Goal: Information Seeking & Learning: Learn about a topic

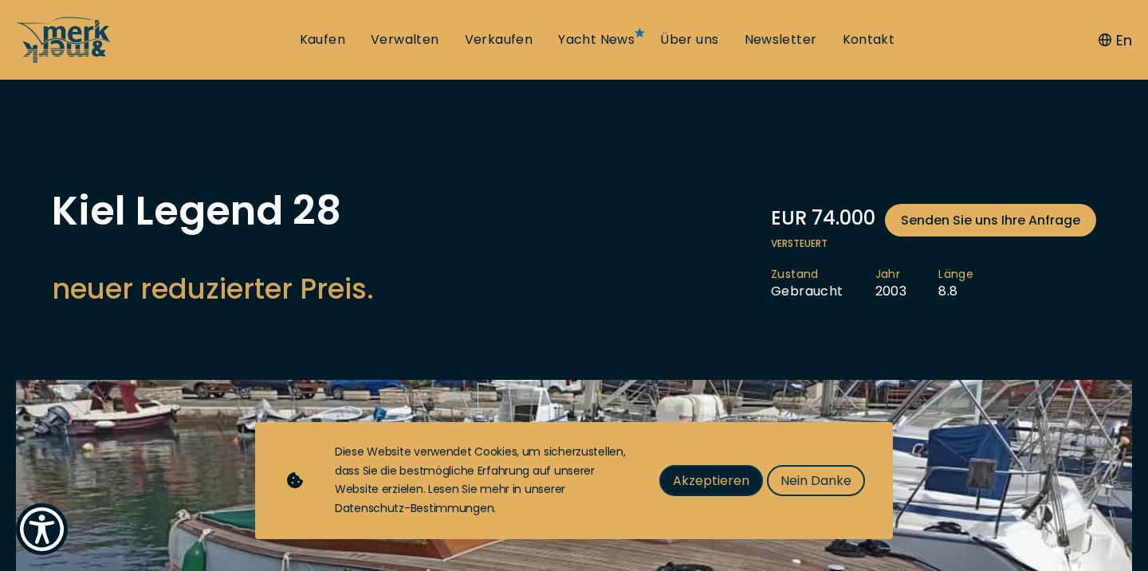
click at [736, 481] on span "Akzeptieren" at bounding box center [711, 481] width 77 height 20
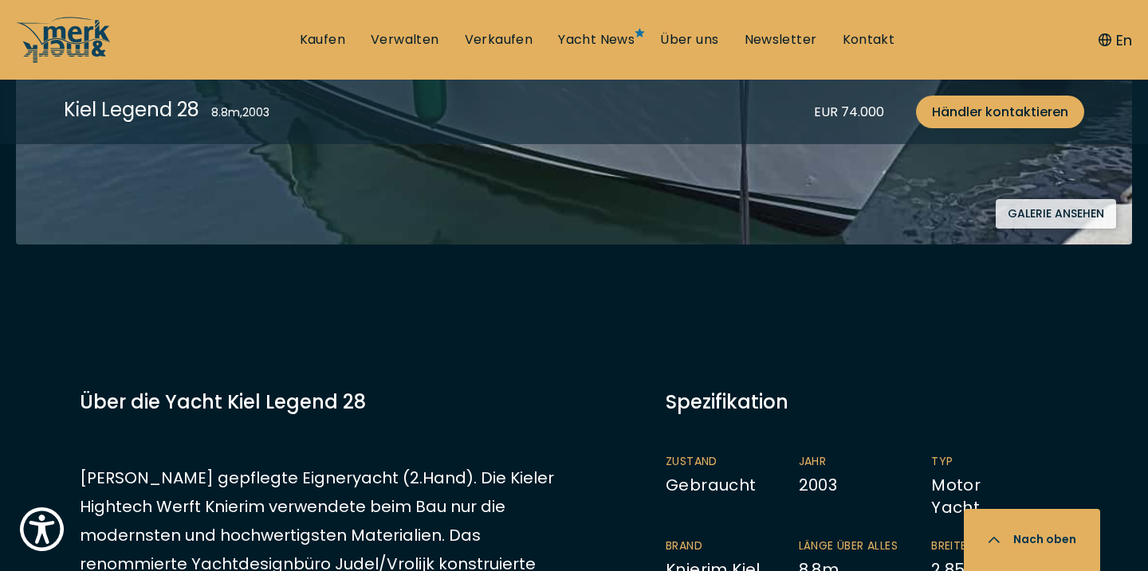
scroll to position [570, 0]
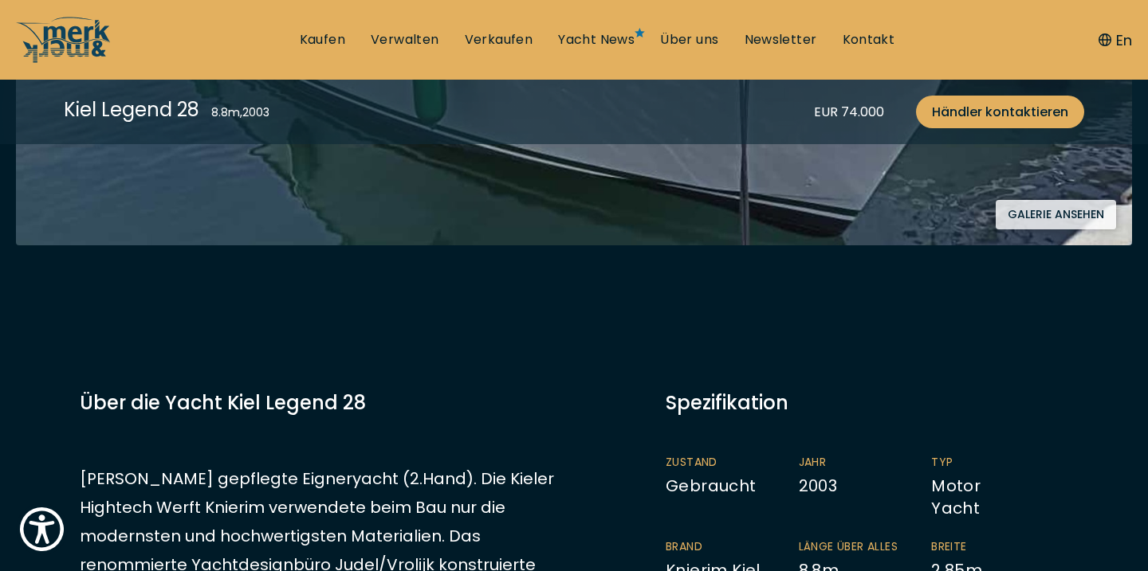
click at [1038, 217] on button "Galerie ansehen" at bounding box center [1055, 214] width 120 height 29
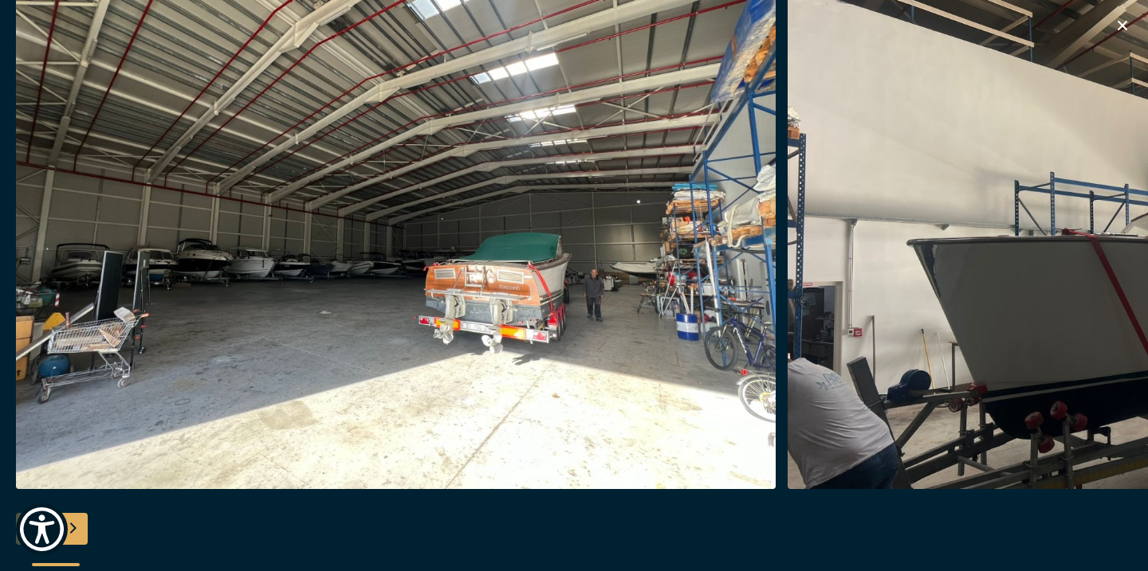
click at [579, 212] on img "button" at bounding box center [395, 234] width 759 height 510
click at [677, 258] on img "button" at bounding box center [395, 234] width 759 height 510
click at [76, 530] on div "Next slide" at bounding box center [72, 529] width 32 height 32
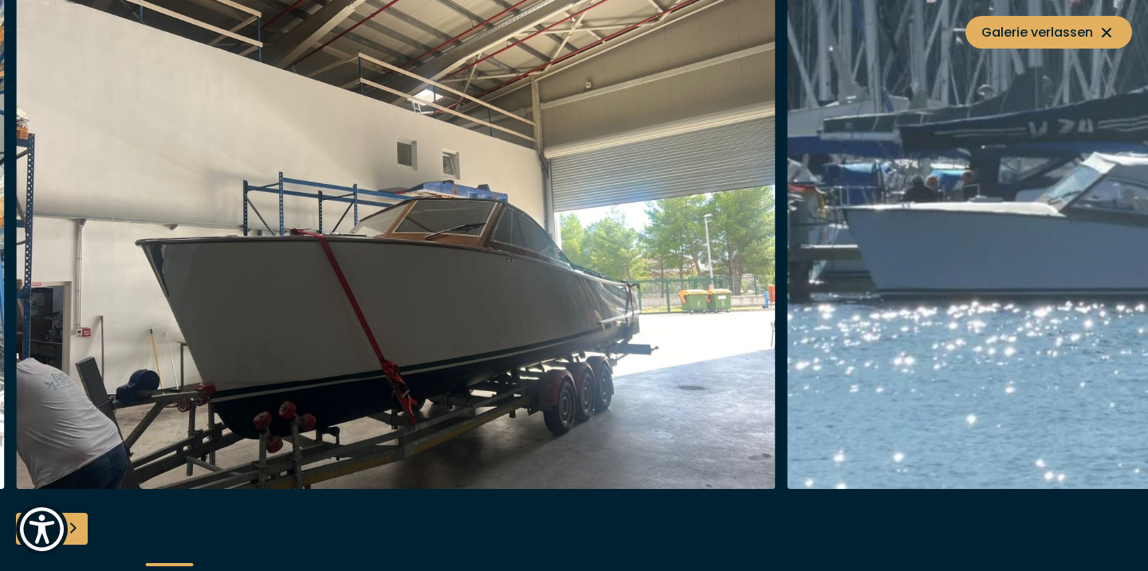
click at [76, 530] on div "Next slide" at bounding box center [72, 529] width 32 height 32
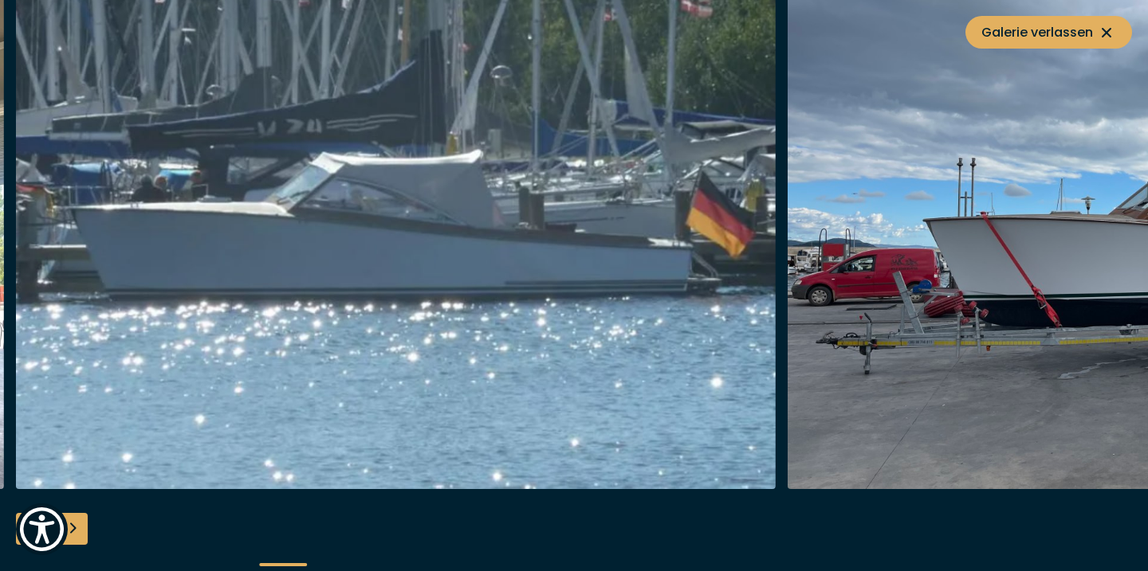
click at [76, 530] on div "Next slide" at bounding box center [72, 529] width 32 height 32
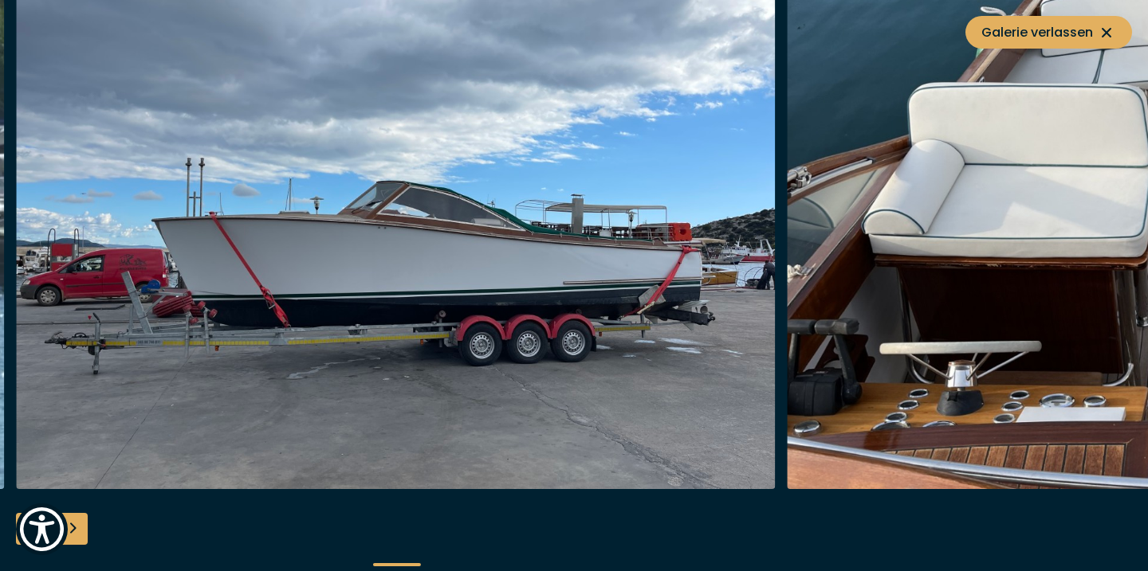
click at [76, 530] on div "Next slide" at bounding box center [72, 529] width 32 height 32
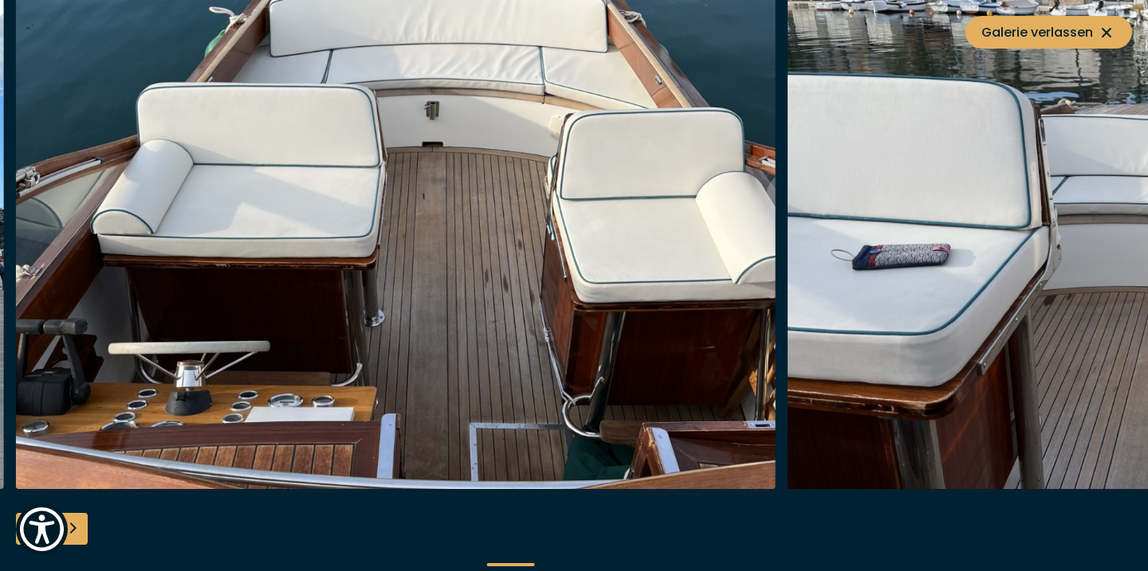
click at [76, 530] on div "Next slide" at bounding box center [72, 529] width 32 height 32
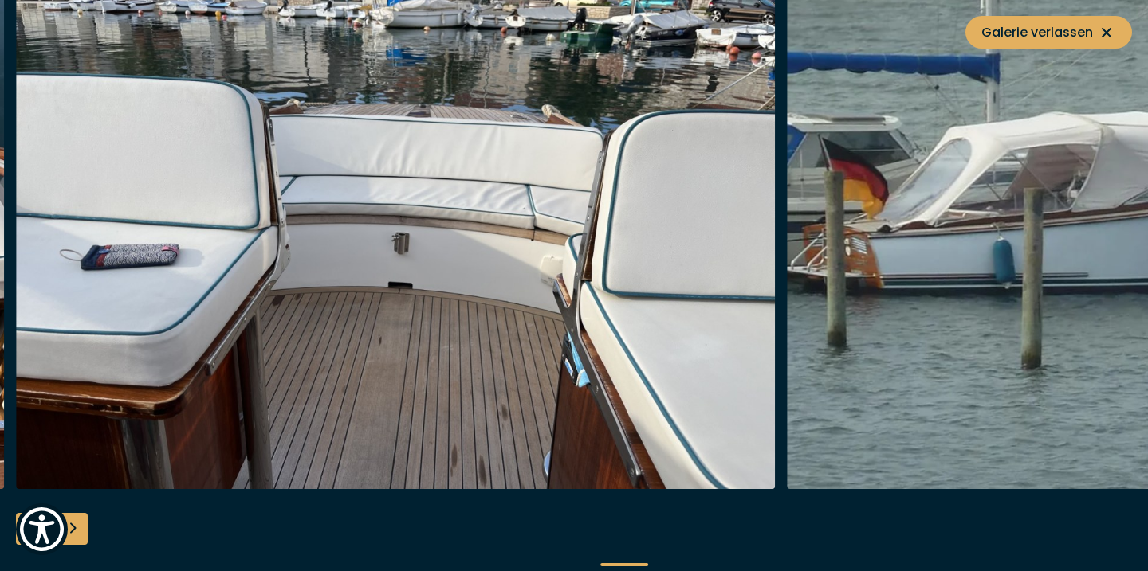
click at [76, 530] on div "Next slide" at bounding box center [72, 529] width 32 height 32
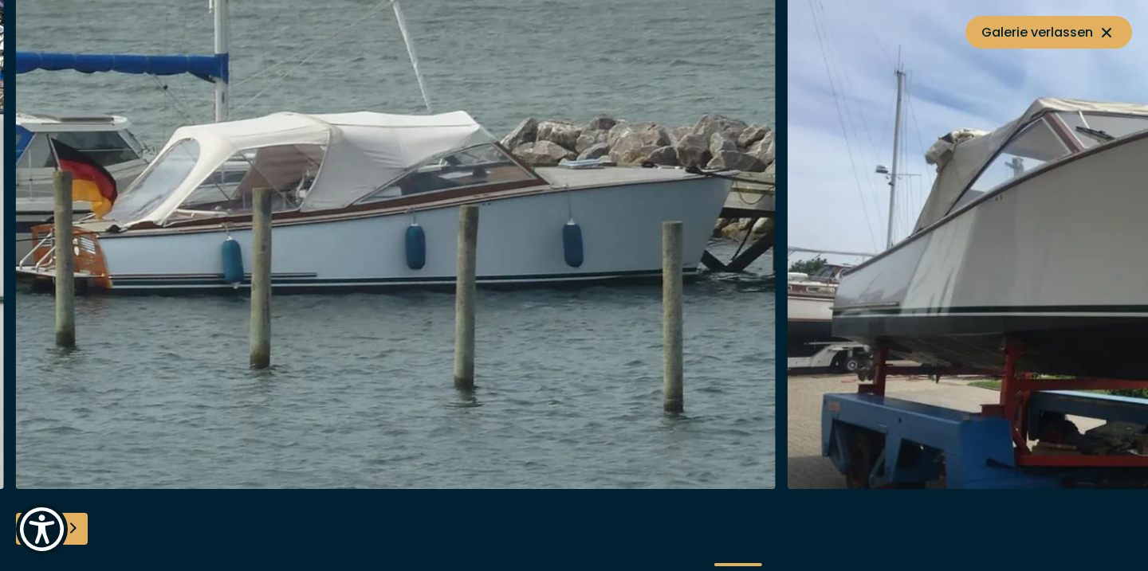
click at [76, 530] on div "Next slide" at bounding box center [72, 529] width 32 height 32
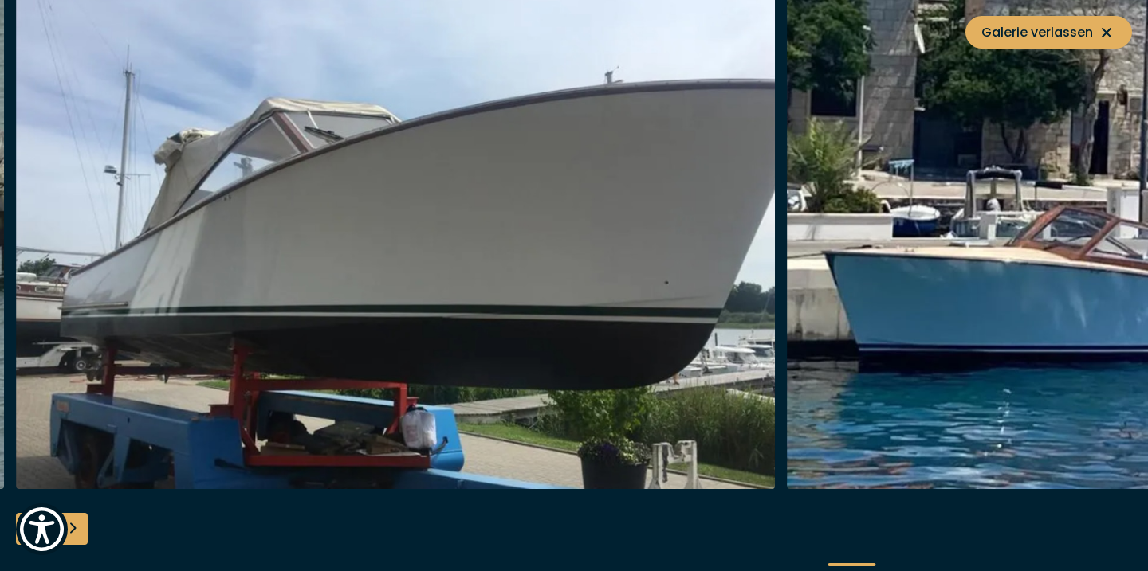
click at [76, 530] on div "Next slide" at bounding box center [72, 529] width 32 height 32
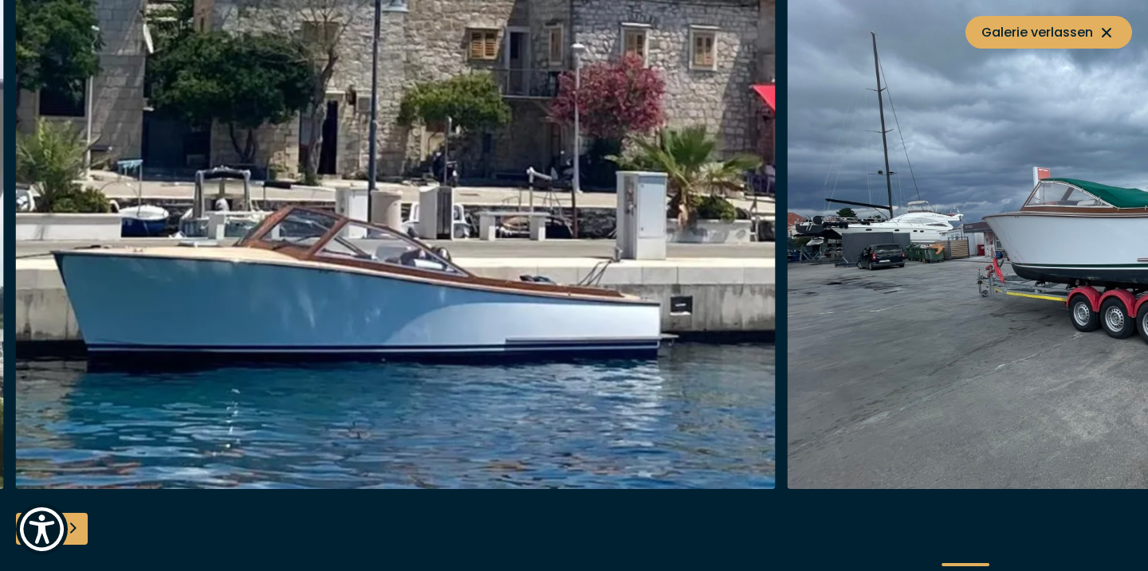
click at [76, 530] on div "Next slide" at bounding box center [72, 529] width 32 height 32
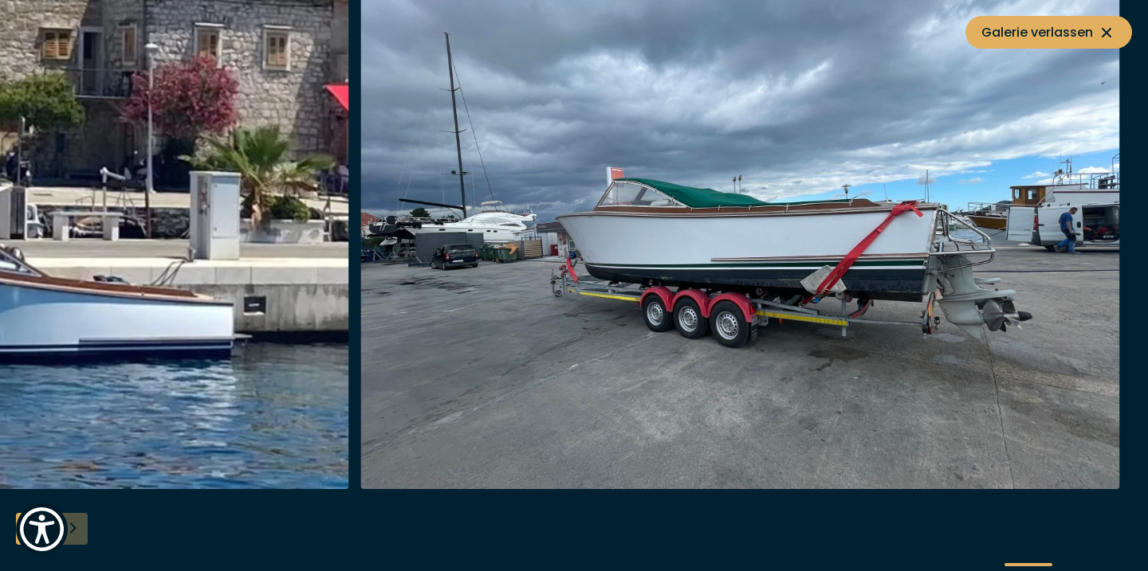
click at [76, 530] on div at bounding box center [574, 286] width 1148 height 614
click at [979, 30] on button "Galerie verlassen" at bounding box center [1048, 32] width 167 height 33
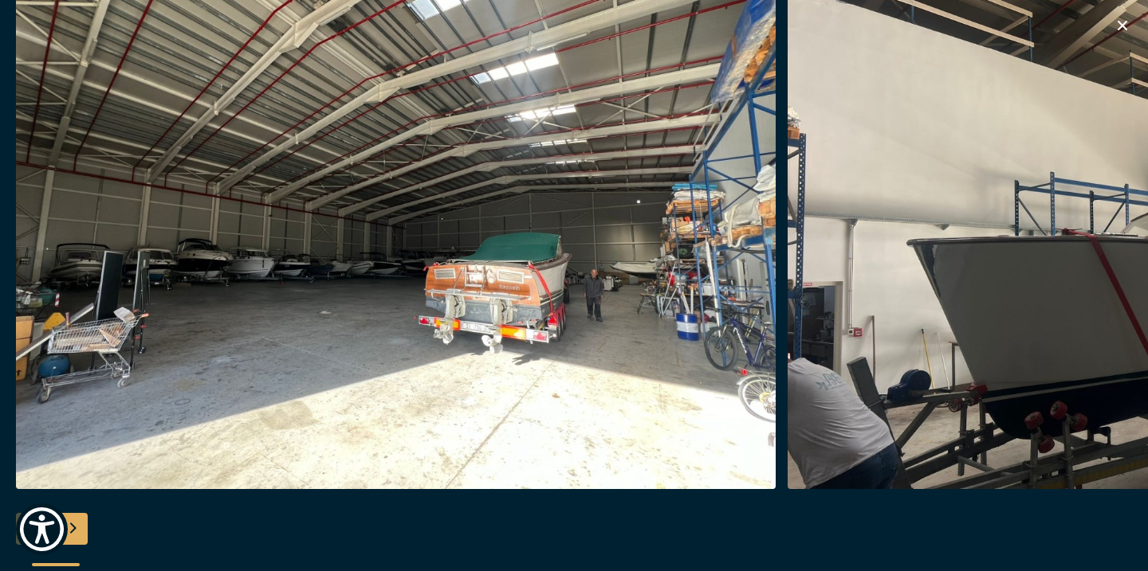
scroll to position [1748, 0]
click at [1121, 29] on icon "button" at bounding box center [1121, 25] width 19 height 19
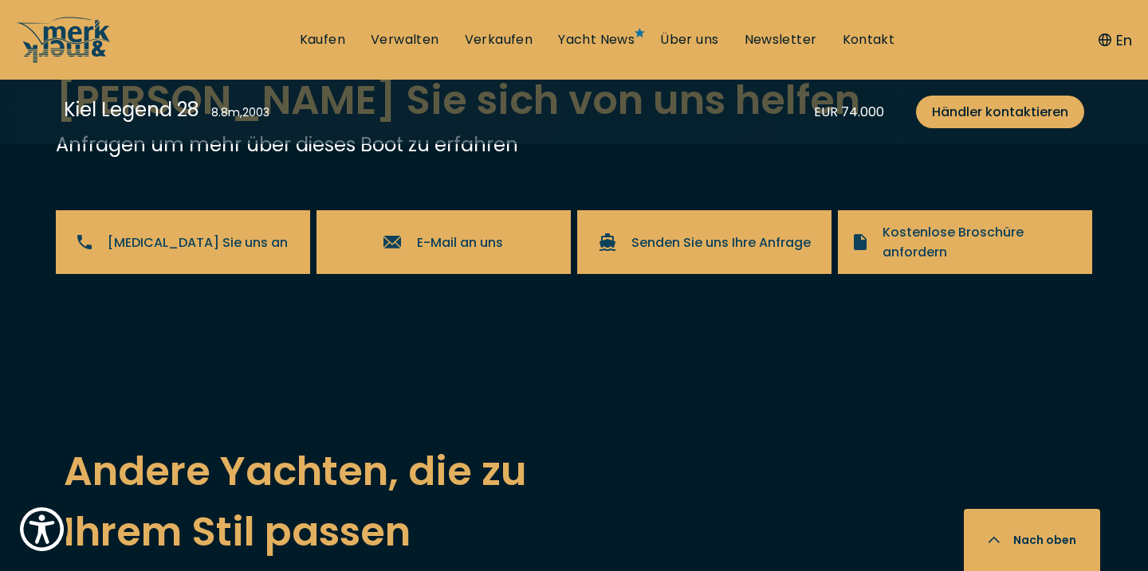
scroll to position [3506, 0]
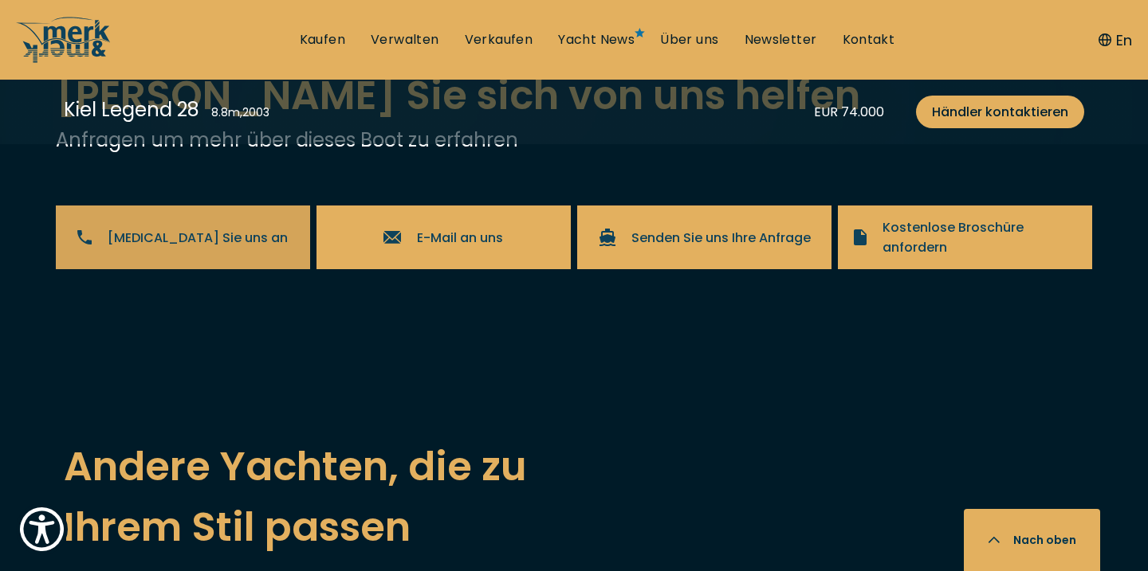
click at [194, 228] on span "[MEDICAL_DATA] Sie uns an" at bounding box center [198, 238] width 180 height 20
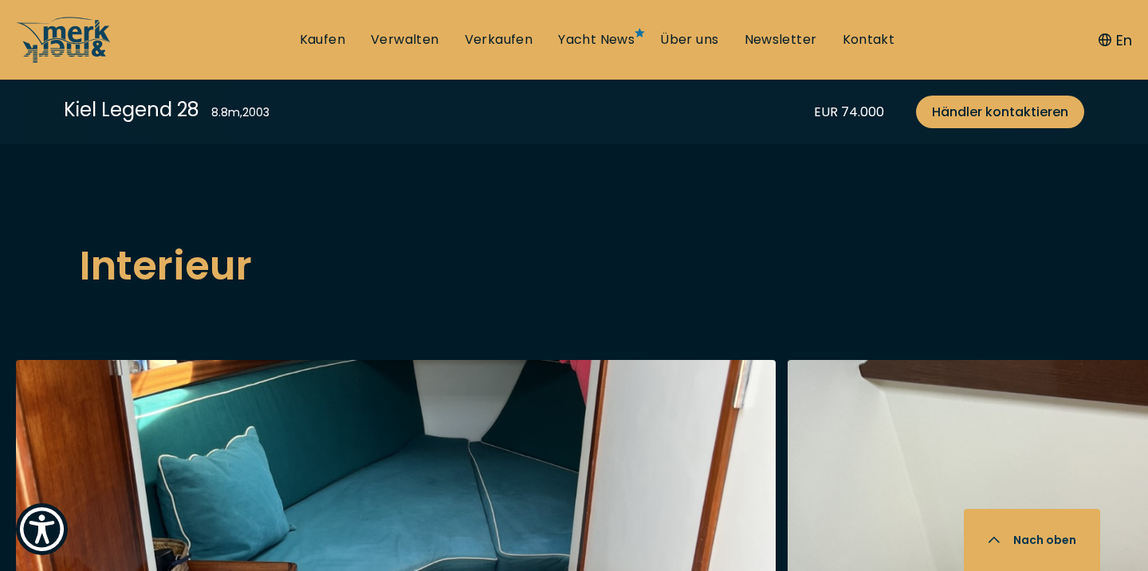
scroll to position [2434, 0]
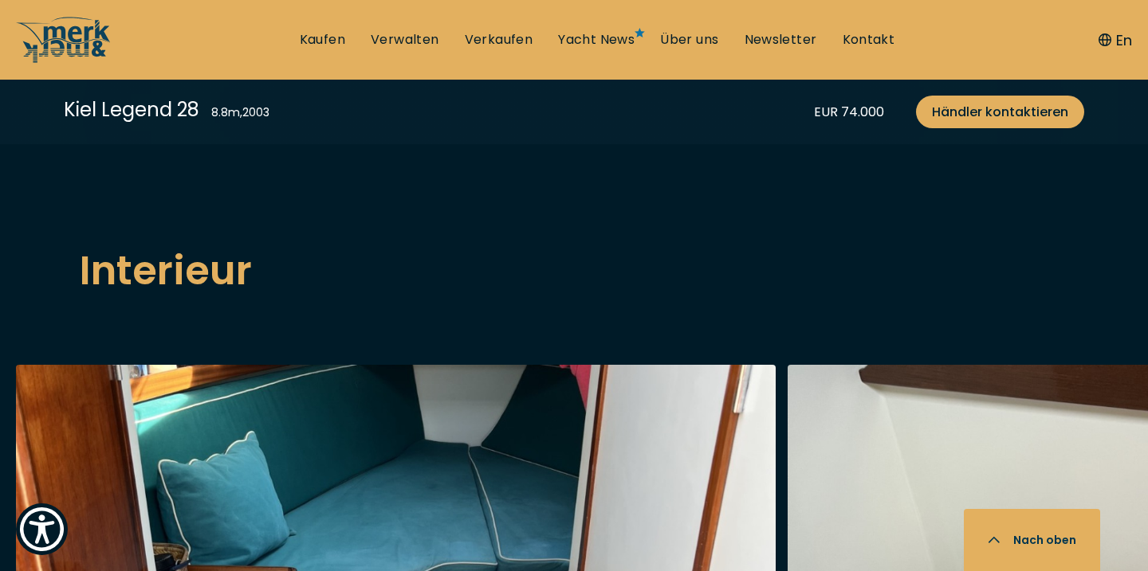
click at [1010, 118] on span "Händler kontaktieren" at bounding box center [1000, 112] width 136 height 20
select select "buy"
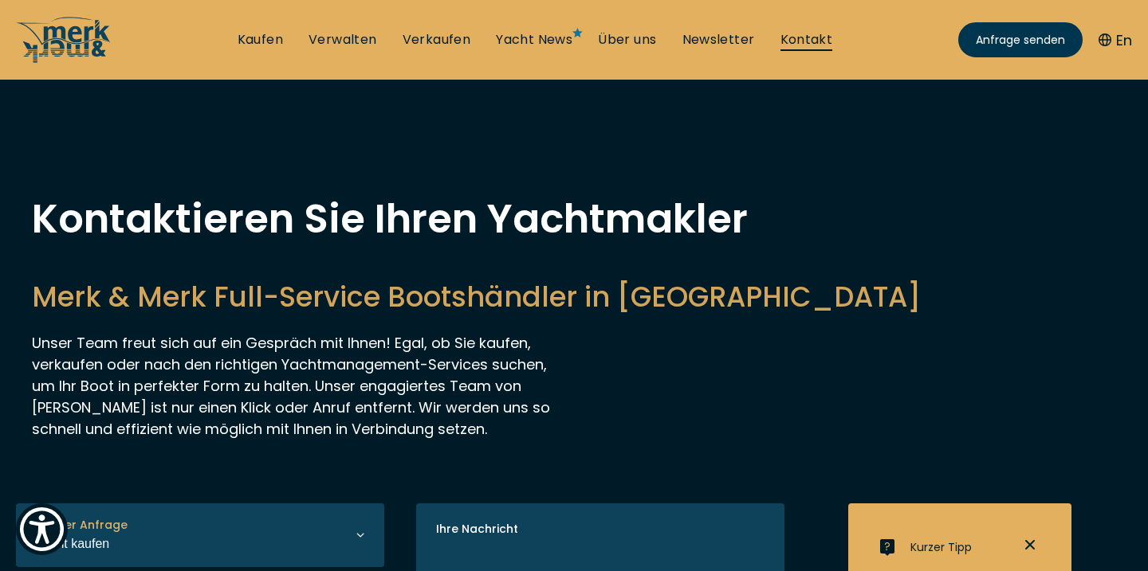
click at [818, 33] on link "Kontakt" at bounding box center [806, 40] width 53 height 18
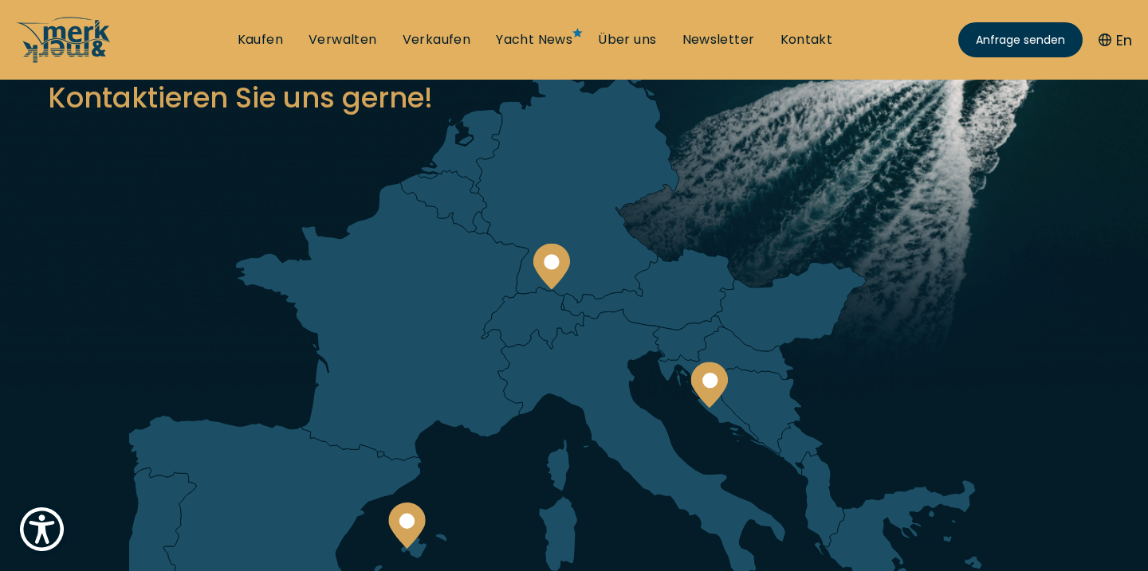
scroll to position [183, 0]
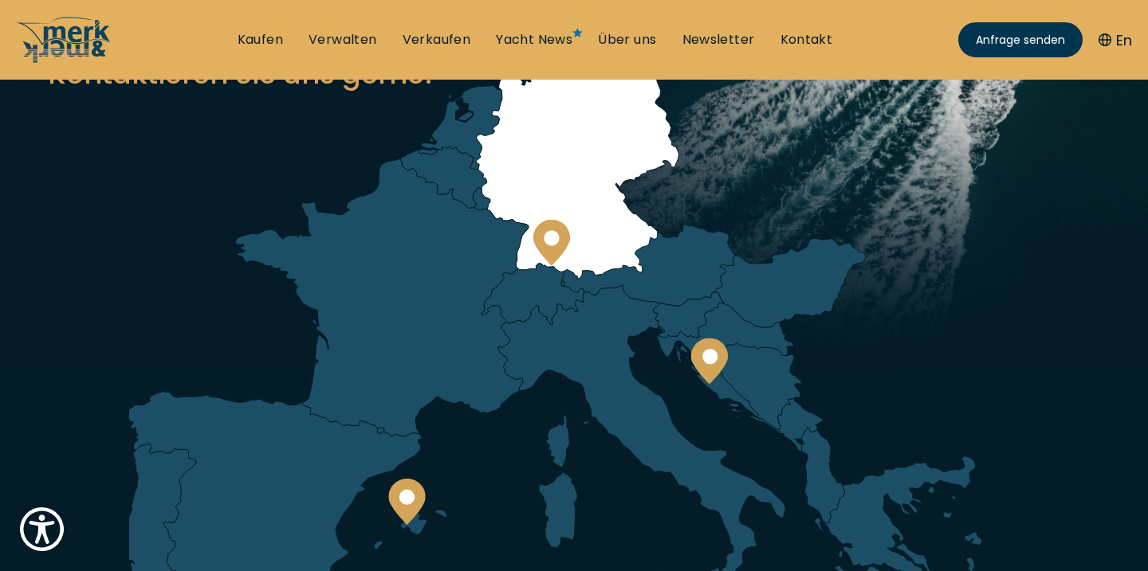
click at [548, 238] on circle at bounding box center [550, 237] width 15 height 15
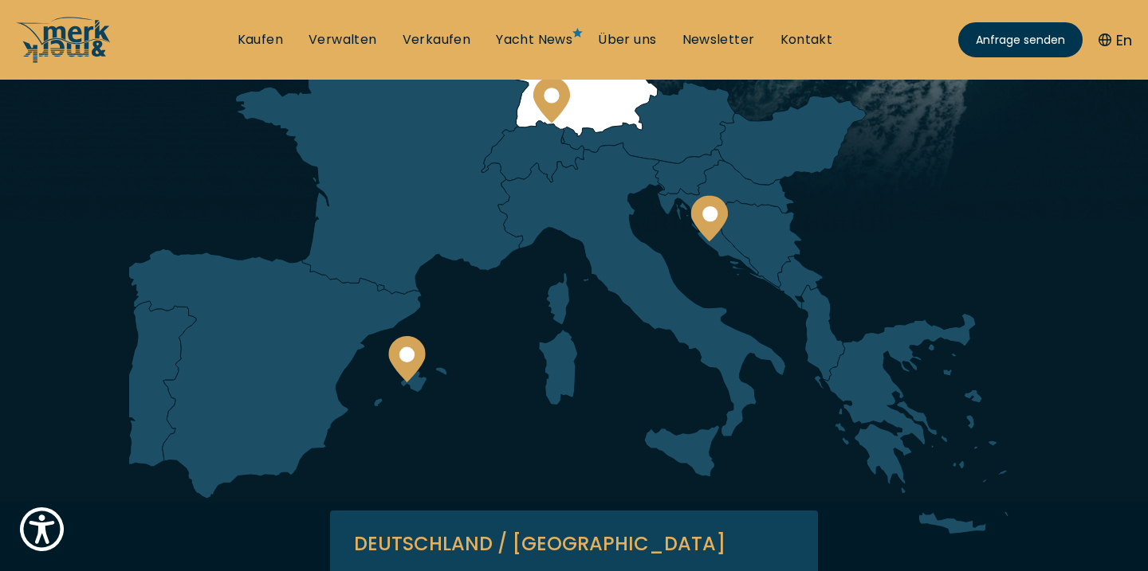
scroll to position [0, 0]
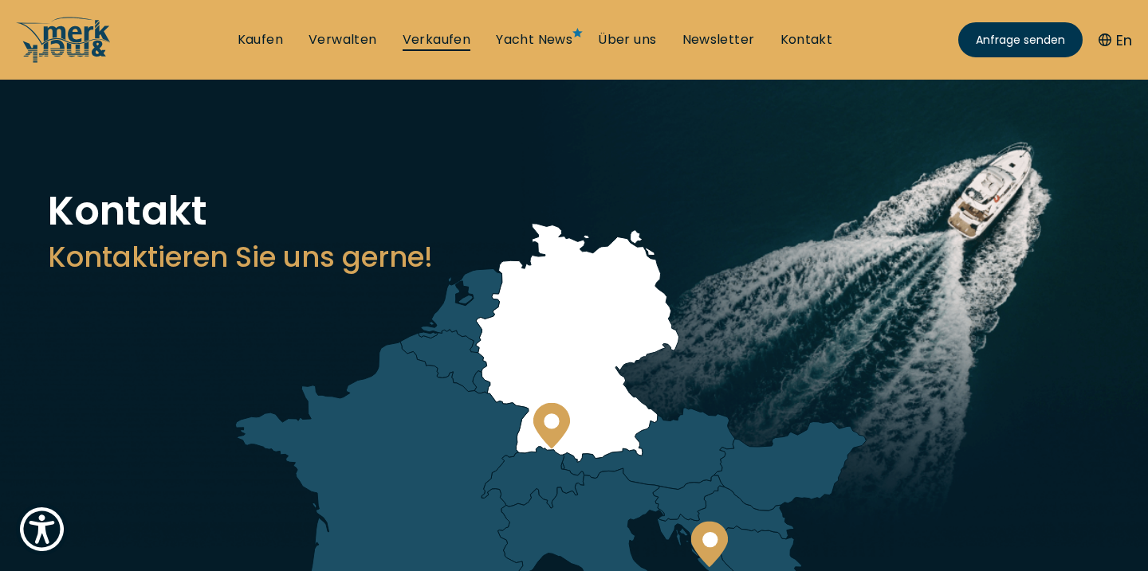
click at [416, 40] on link "Verkaufen" at bounding box center [436, 40] width 69 height 18
select select "sell"
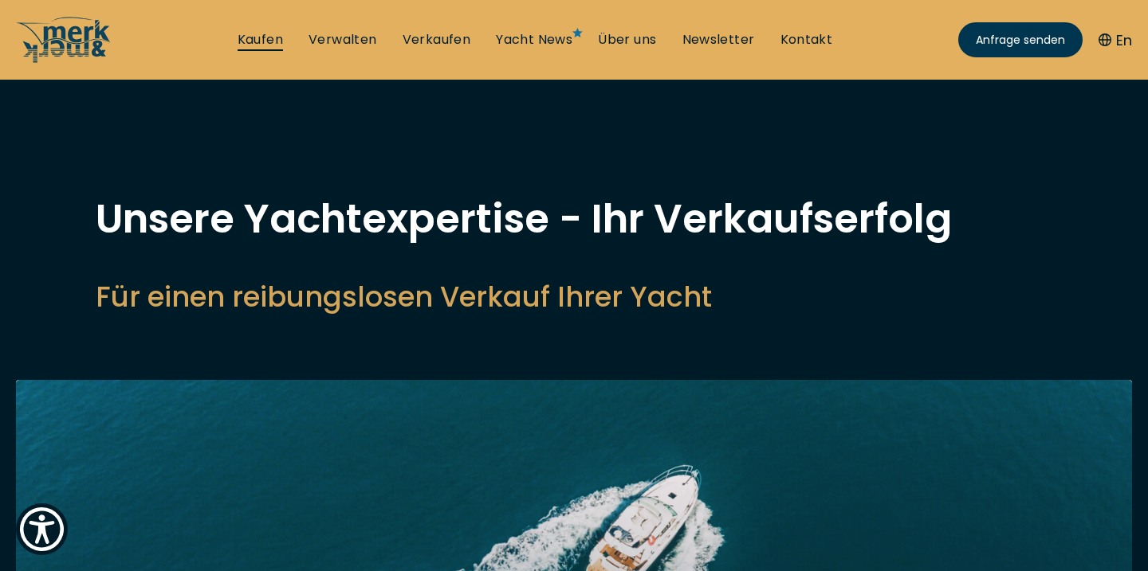
click at [265, 40] on link "Kaufen" at bounding box center [259, 40] width 45 height 18
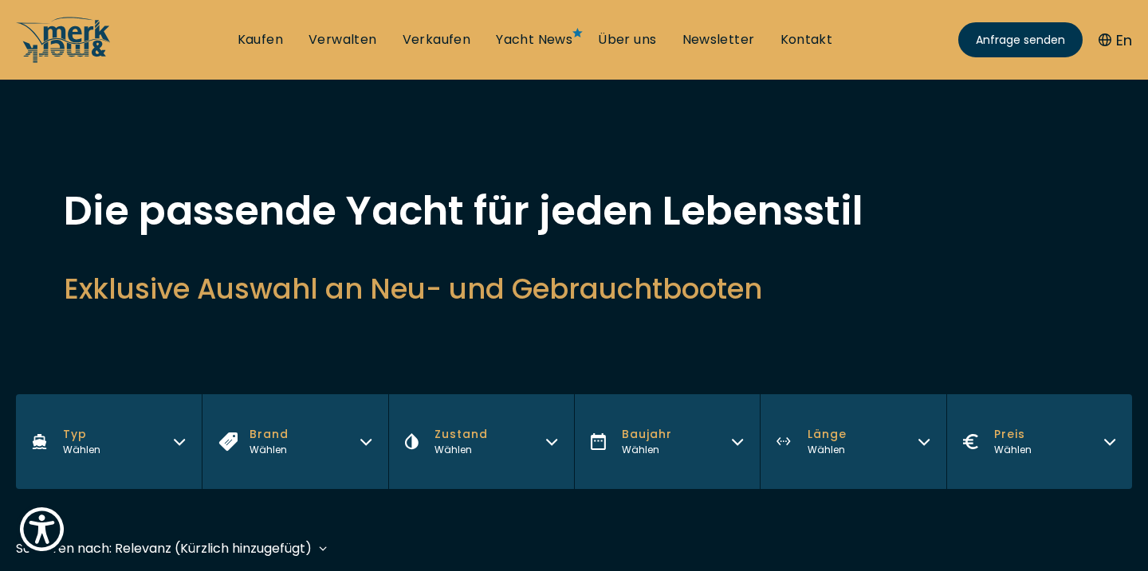
click at [375, 440] on button "Brand Wählen" at bounding box center [295, 441] width 186 height 95
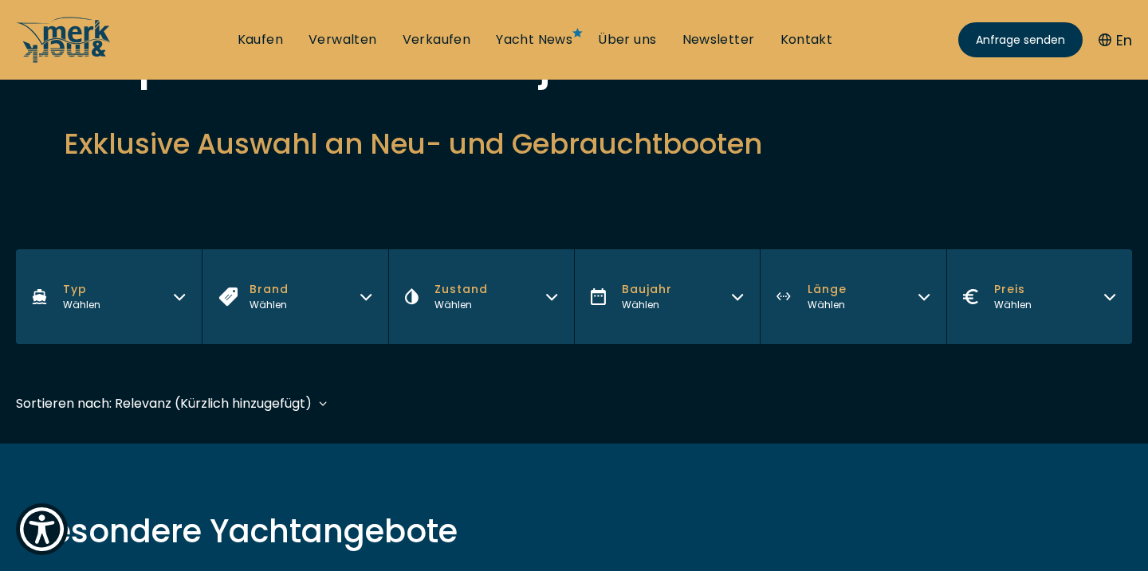
scroll to position [147, 0]
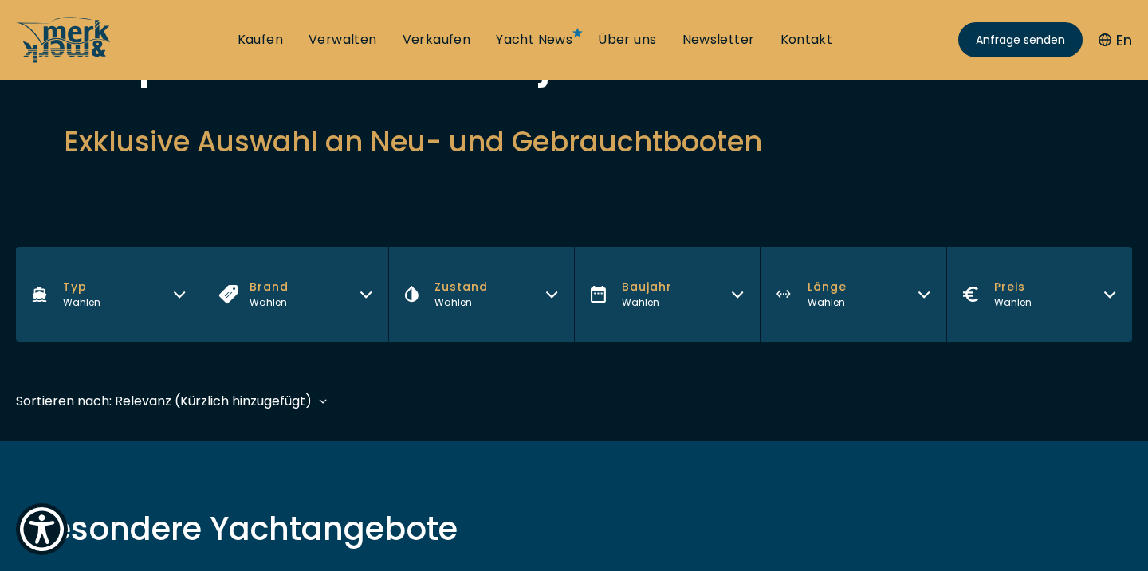
click at [339, 285] on button "Brand Wählen" at bounding box center [295, 294] width 186 height 95
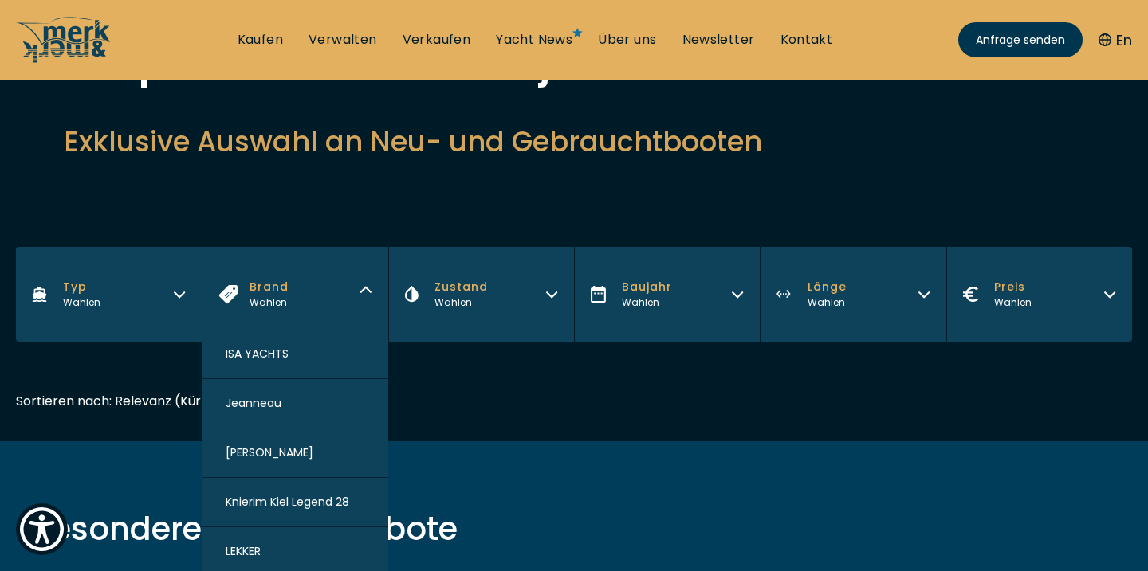
scroll to position [1255, 0]
click at [281, 496] on span "Knierim Kiel Legend 28" at bounding box center [288, 496] width 124 height 17
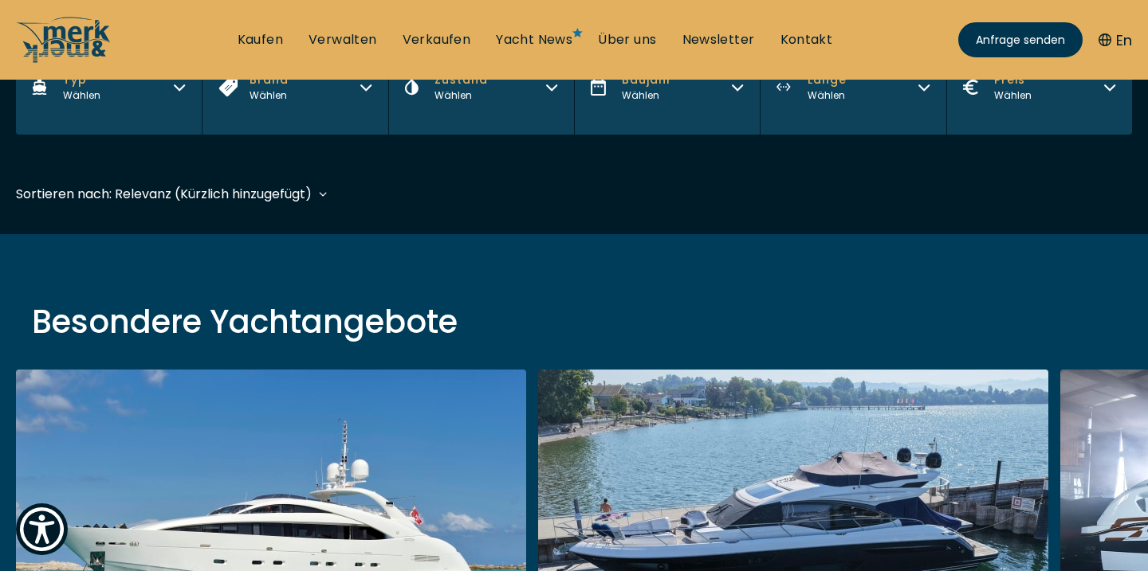
scroll to position [394, 0]
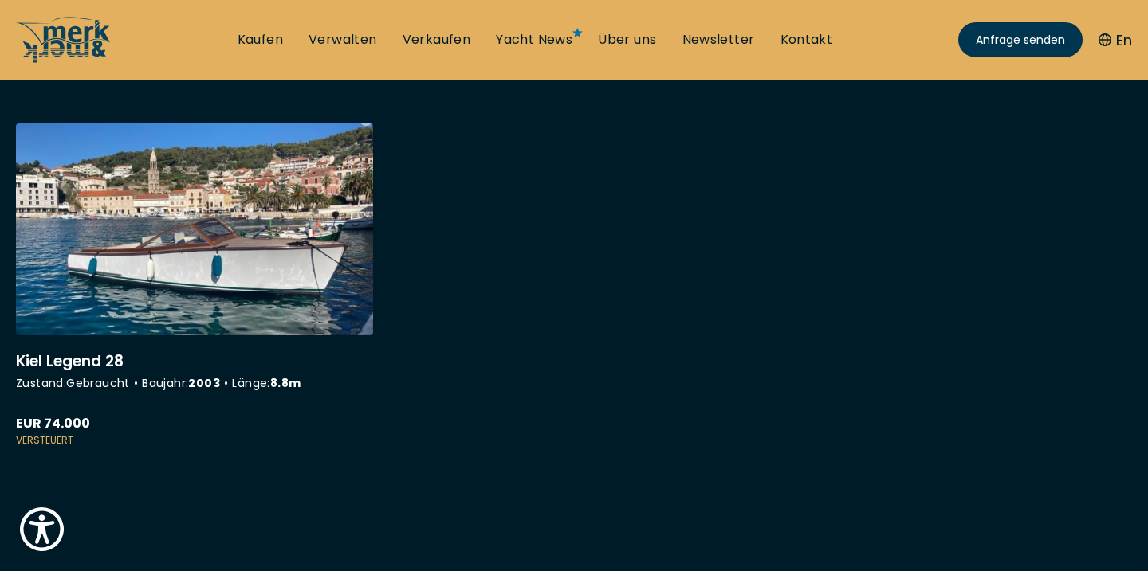
scroll to position [521, 0]
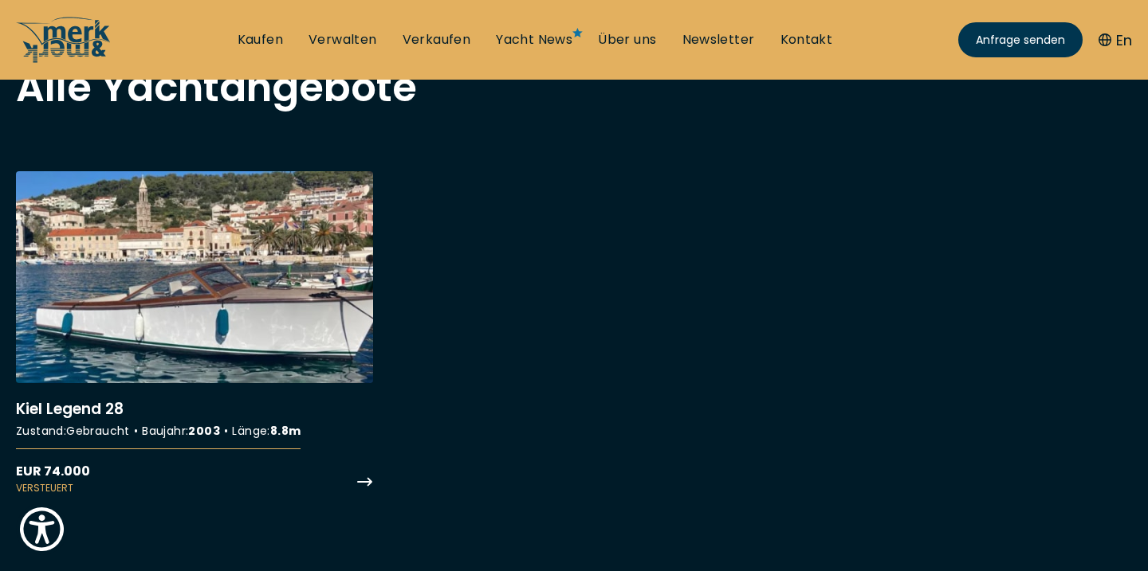
click at [289, 326] on link "More details about Kiel Legend 28" at bounding box center [194, 333] width 357 height 324
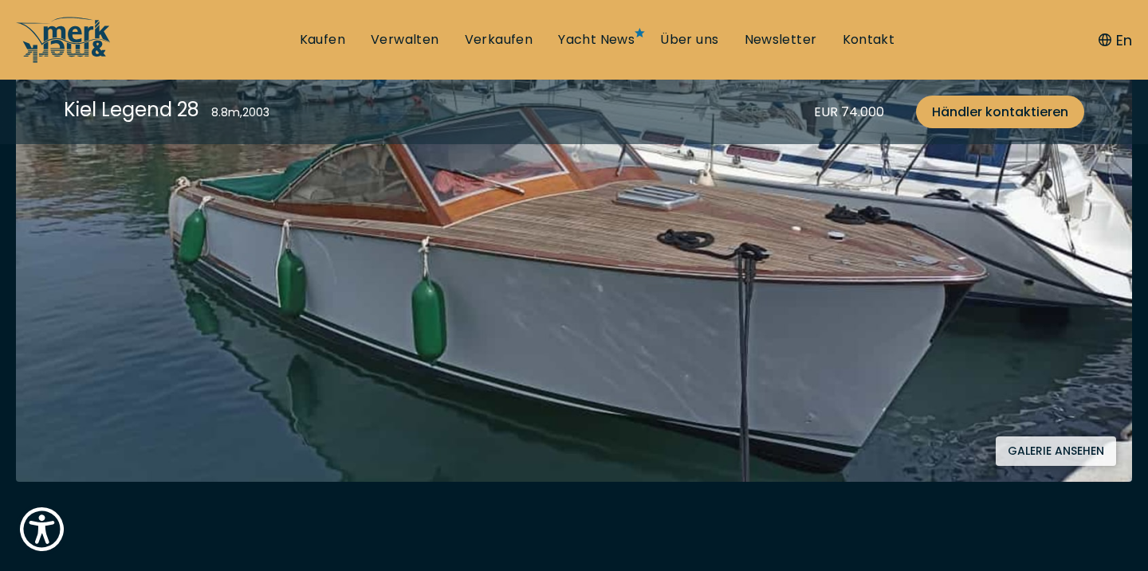
scroll to position [272, 0]
